Goal: Information Seeking & Learning: Learn about a topic

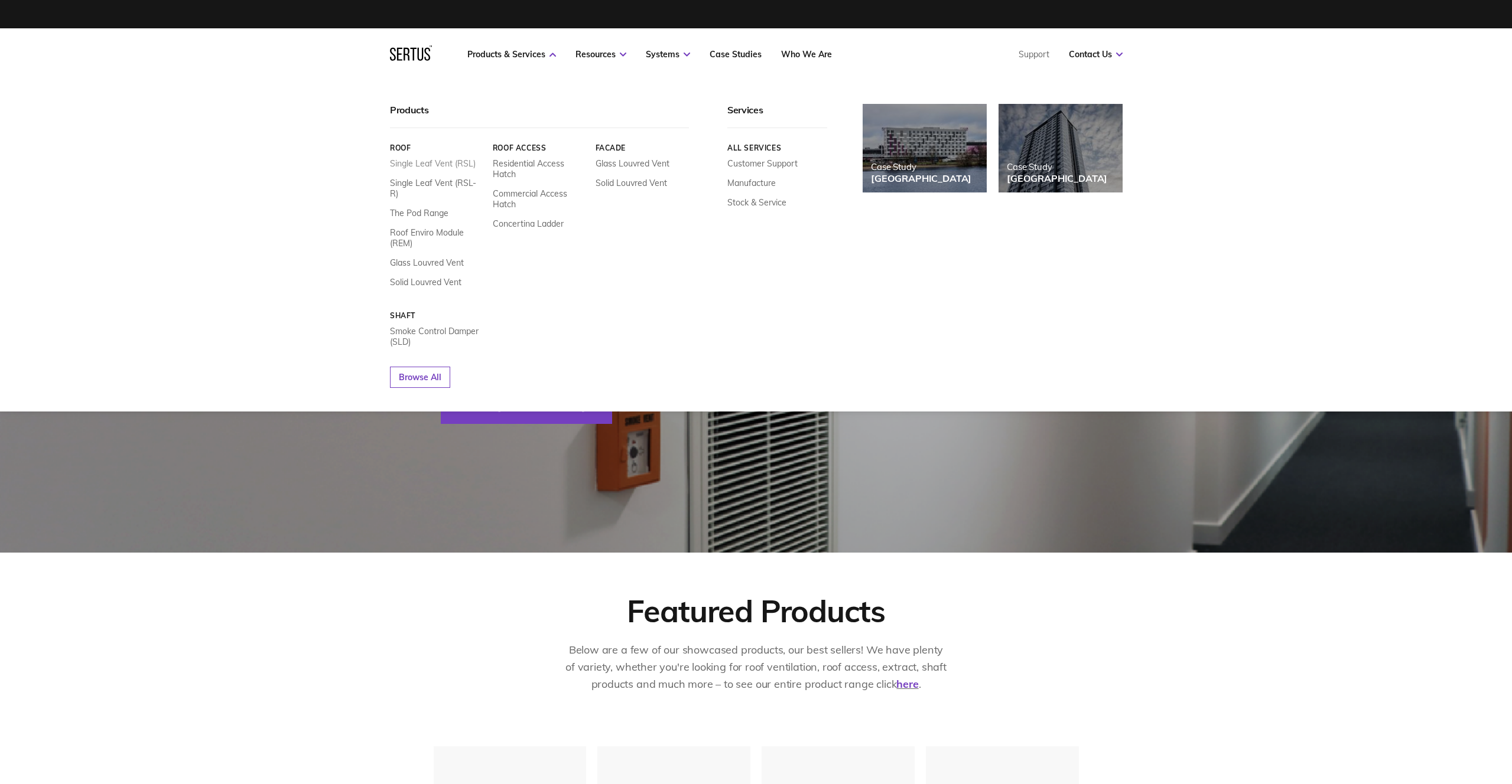
click at [423, 162] on link "Single Leaf Vent (RSL)" at bounding box center [432, 163] width 86 height 11
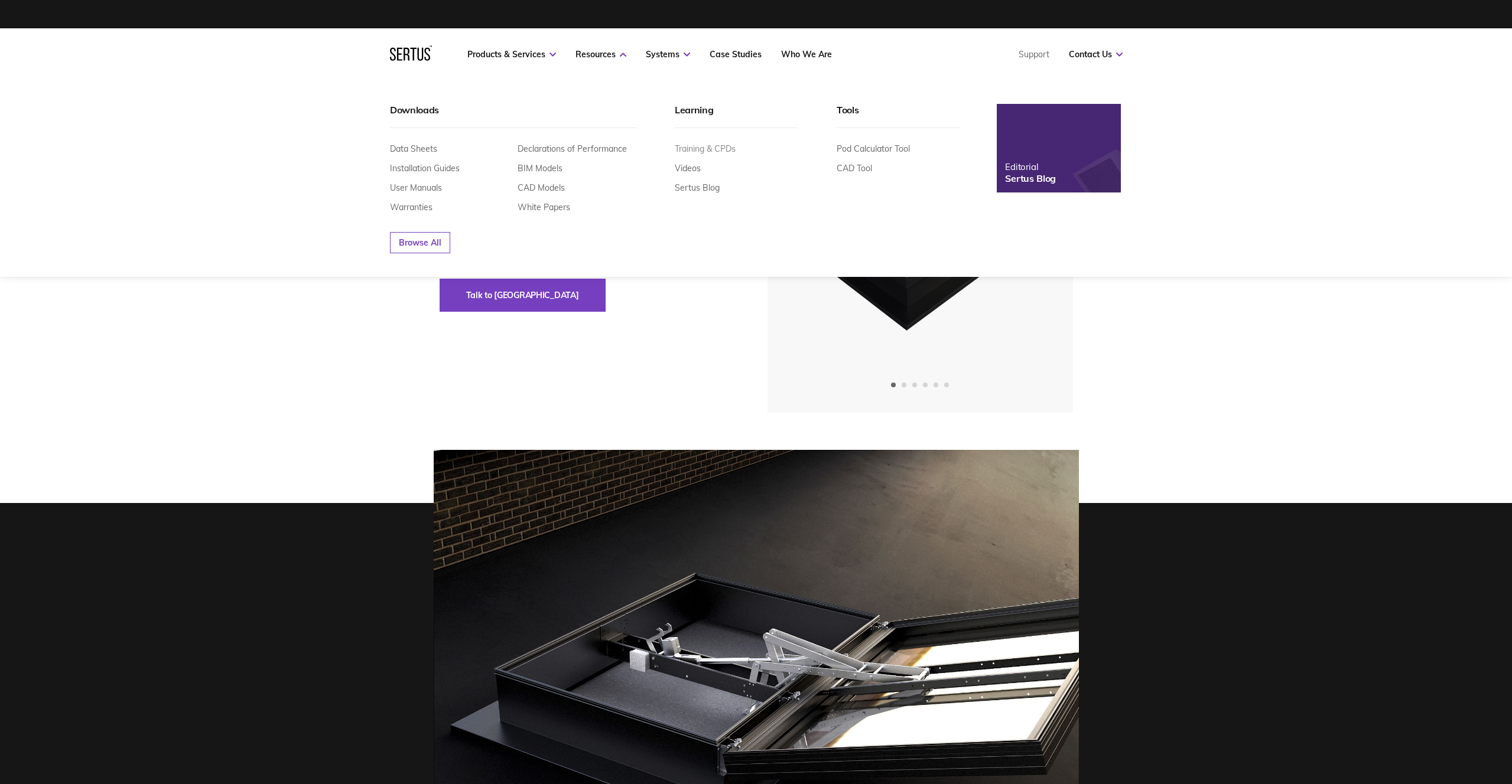
click at [719, 148] on link "Training & CPDs" at bounding box center [705, 149] width 61 height 11
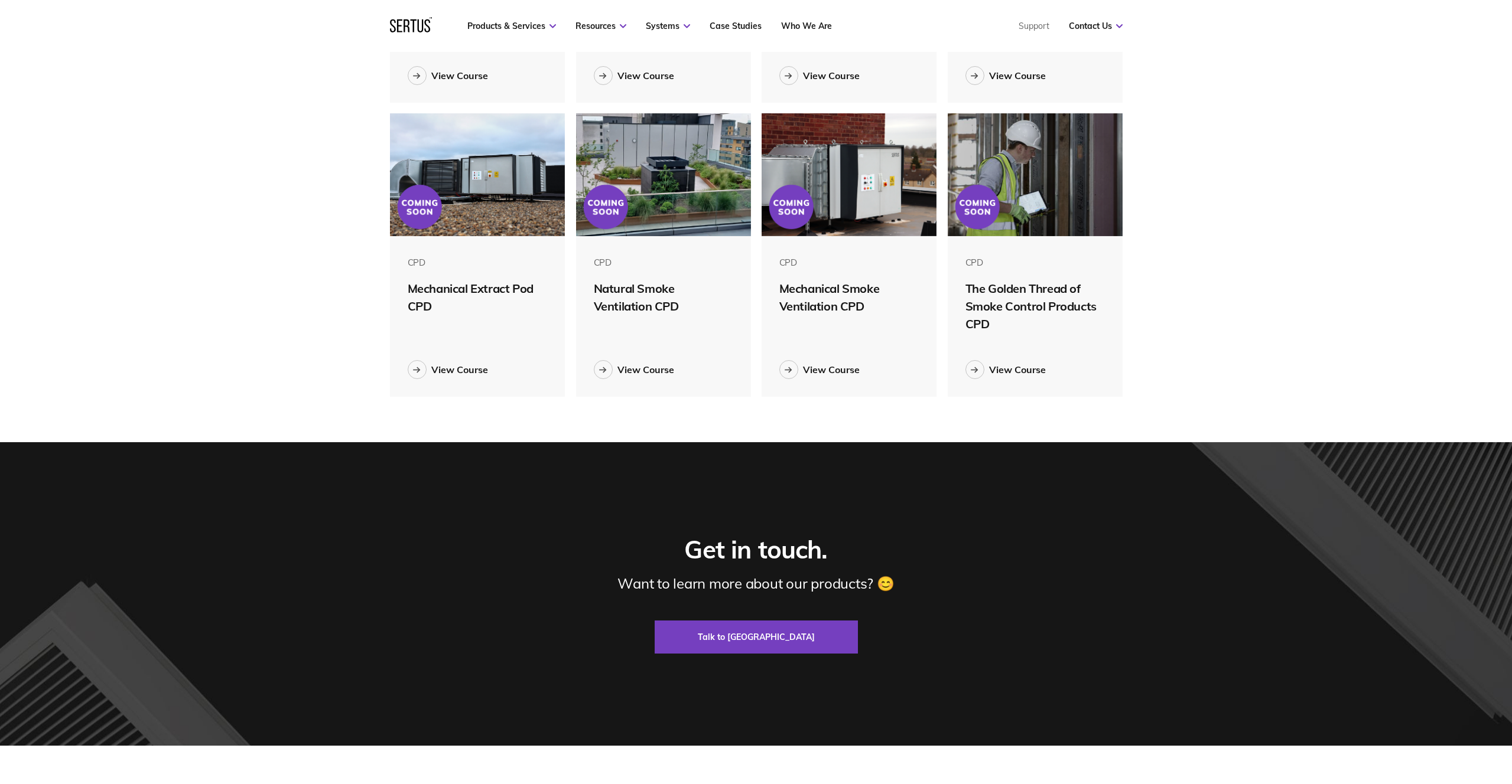
scroll to position [586, 0]
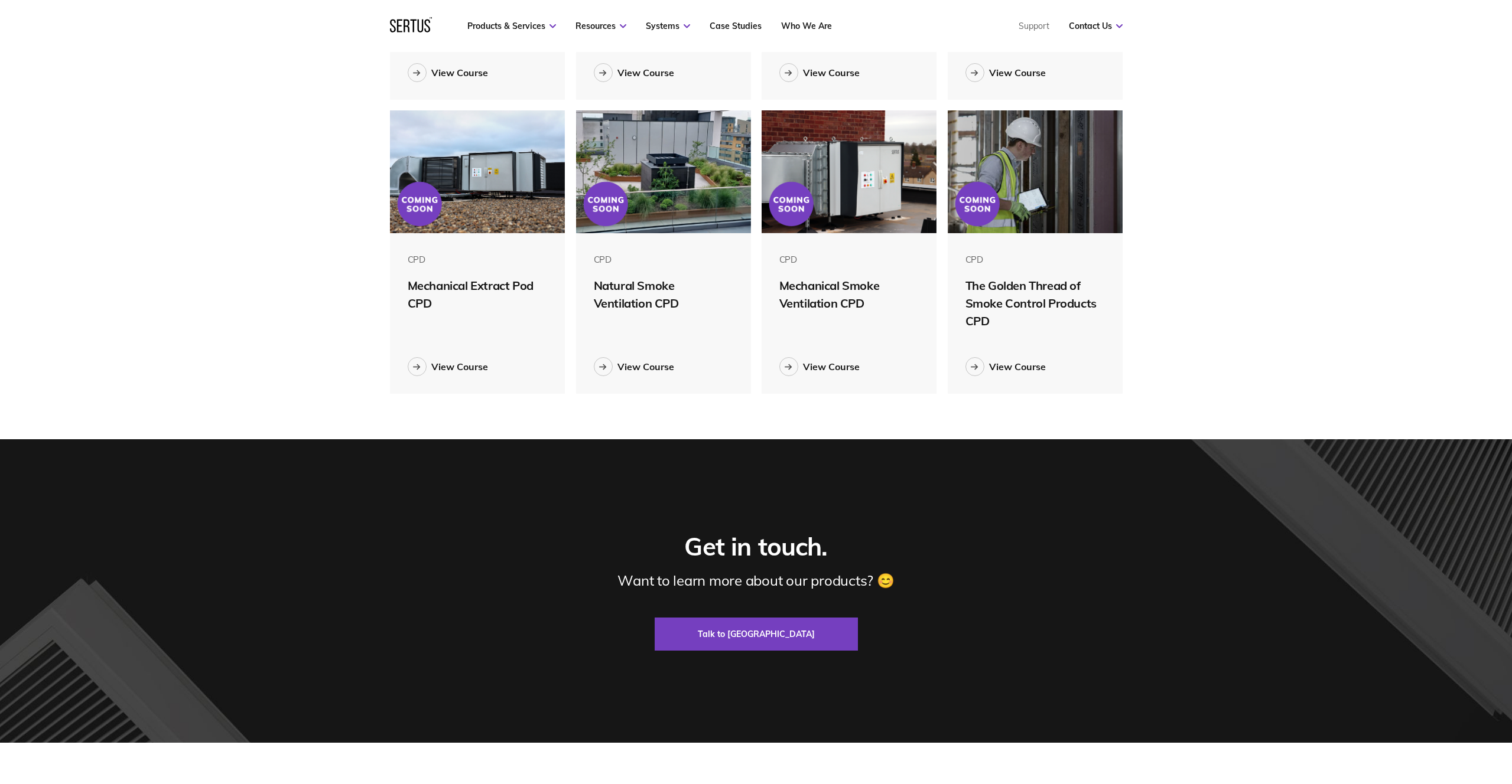
click at [652, 309] on div "Natural Smoke Ventilation CPD" at bounding box center [663, 295] width 140 height 35
click at [645, 352] on div "CPD Natural Smoke Ventilation CPD View Course" at bounding box center [664, 314] width 176 height 161
click at [650, 371] on div "View Course" at bounding box center [646, 366] width 56 height 12
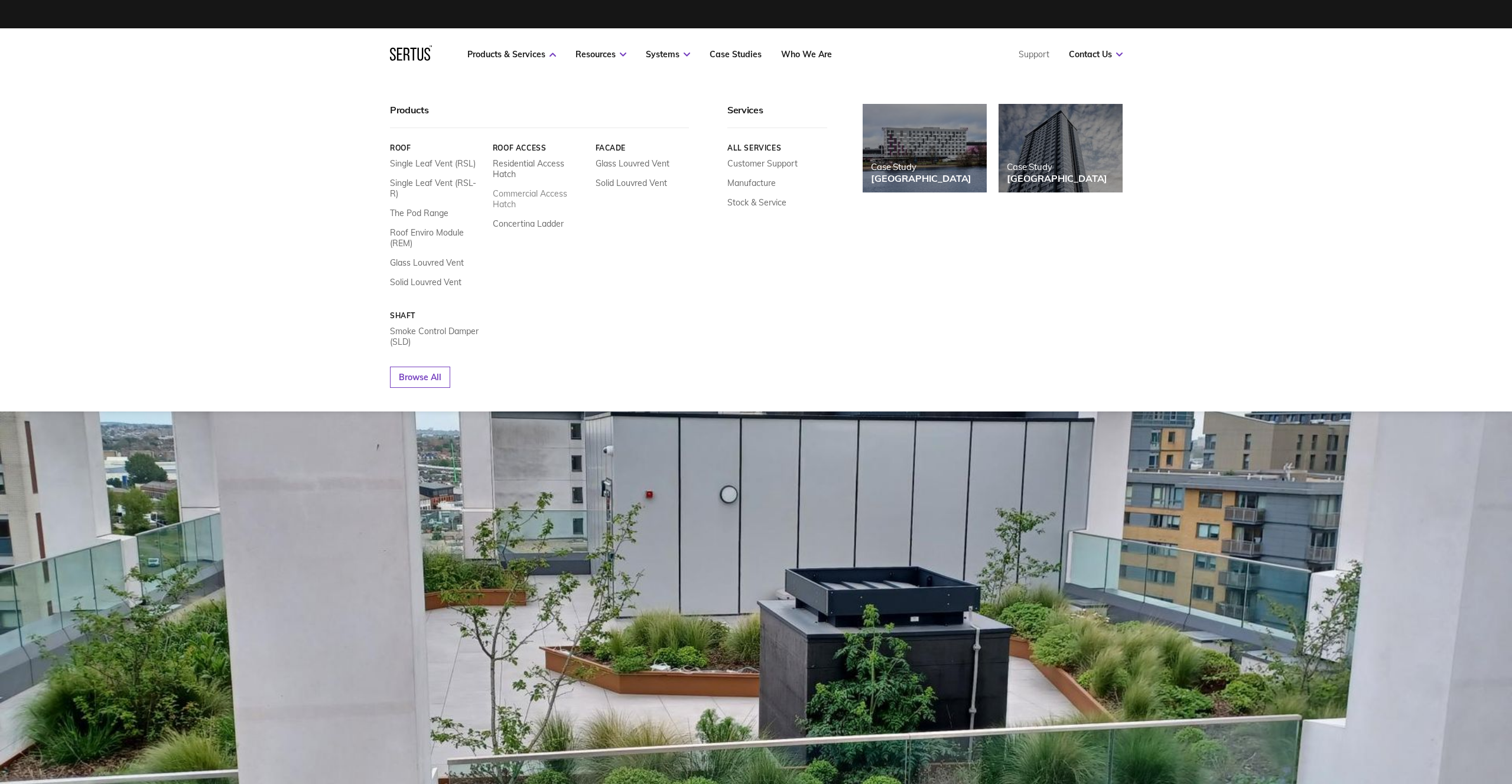
click at [521, 196] on link "Commercial Access Hatch" at bounding box center [539, 199] width 94 height 21
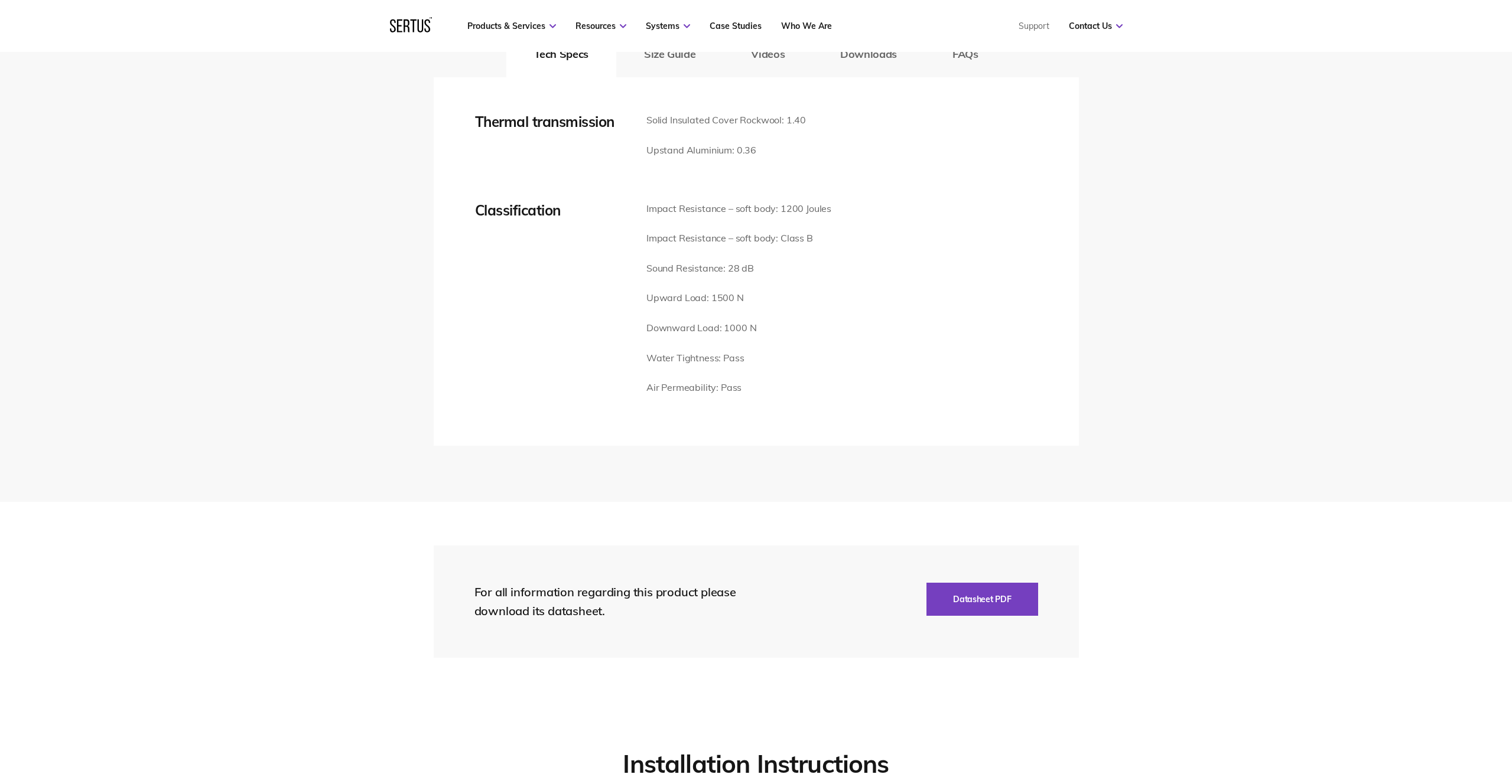
scroll to position [1345, 0]
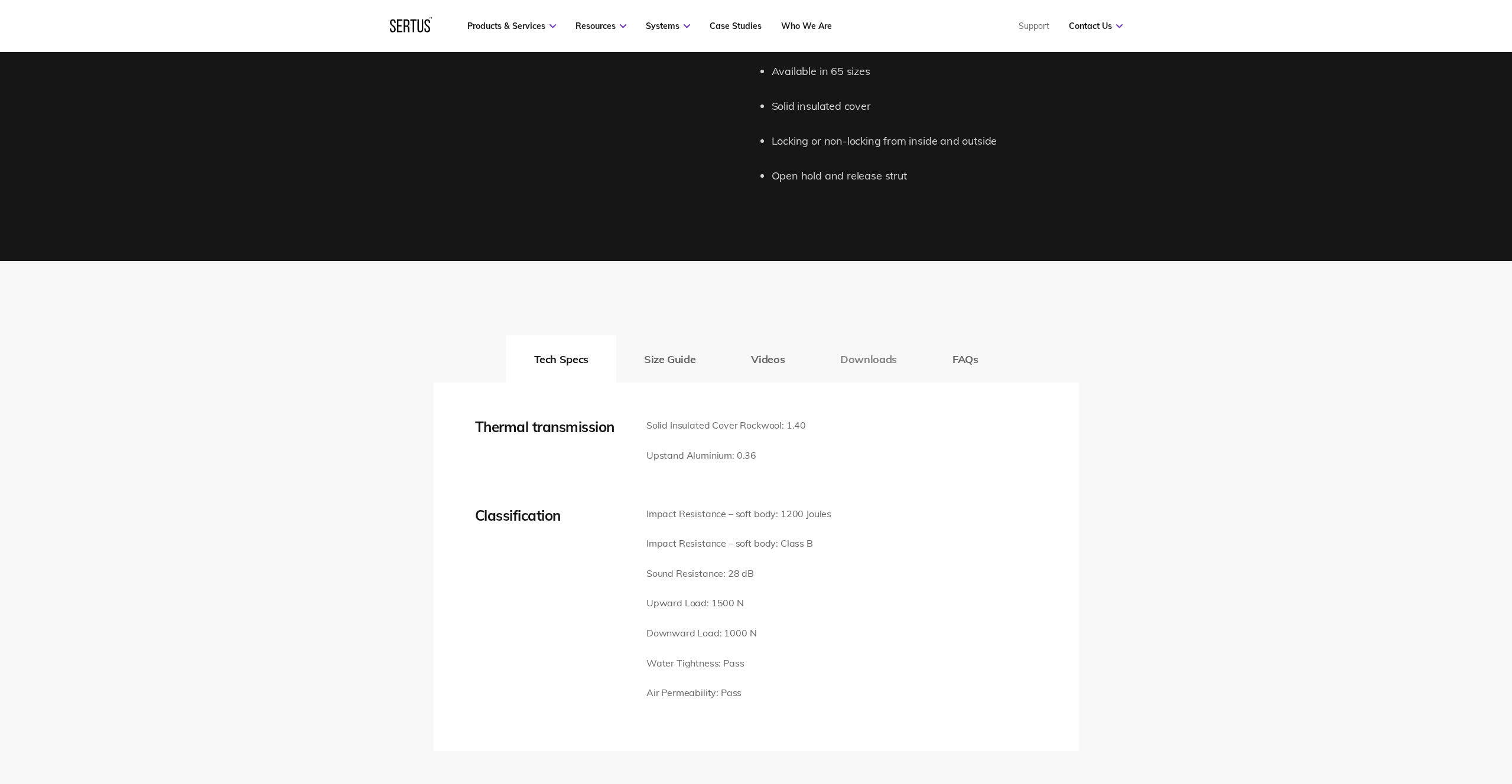
click at [875, 359] on button "Downloads" at bounding box center [868, 359] width 112 height 47
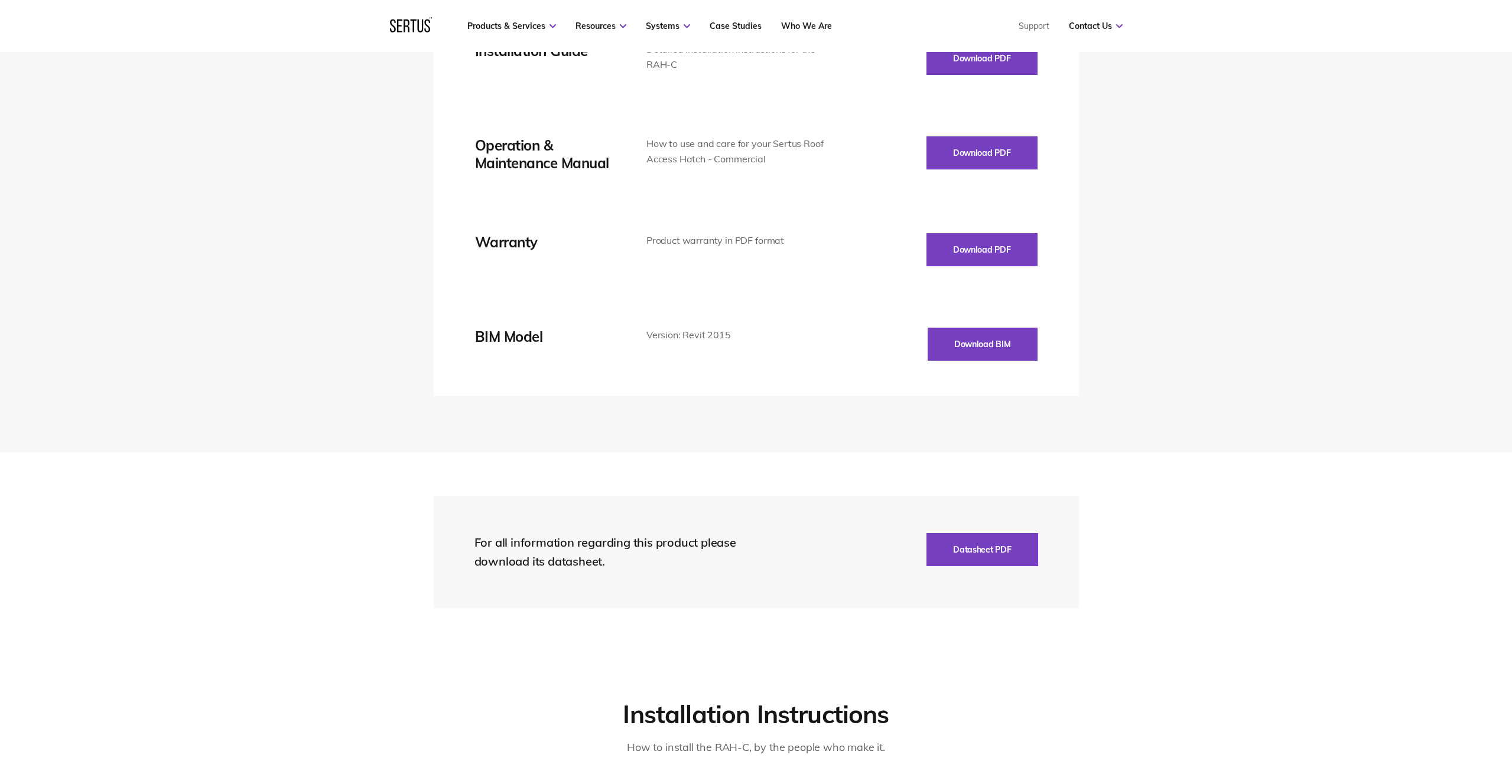
scroll to position [1927, 0]
